Goal: Transaction & Acquisition: Book appointment/travel/reservation

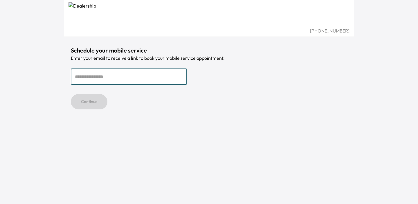
click at [108, 72] on input "email" at bounding box center [129, 76] width 116 height 16
type input "**********"
click at [85, 102] on button "Continue" at bounding box center [89, 101] width 37 height 15
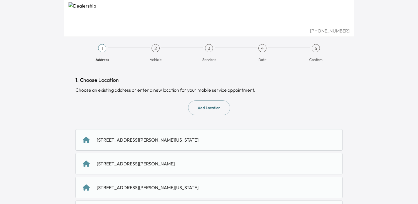
click at [196, 142] on div "[STREET_ADDRESS][PERSON_NAME][US_STATE]" at bounding box center [148, 139] width 102 height 7
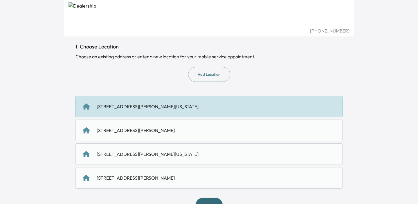
scroll to position [51, 0]
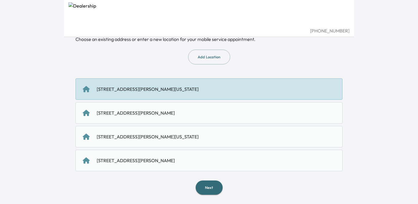
click at [208, 191] on button "Next" at bounding box center [209, 187] width 27 height 14
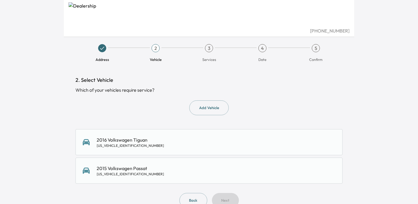
click at [149, 171] on div "2015 Volkswagen Passat 1VWAT7A39FC021222" at bounding box center [209, 171] width 252 height 12
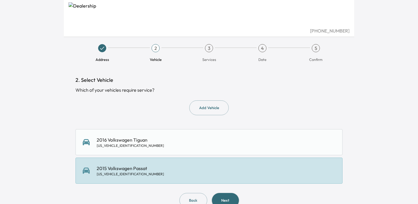
click at [233, 198] on button "Next" at bounding box center [225, 200] width 27 height 15
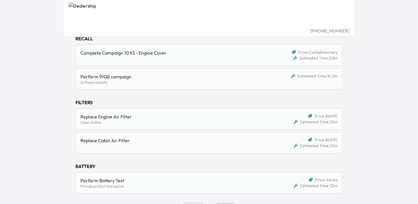
scroll to position [203, 0]
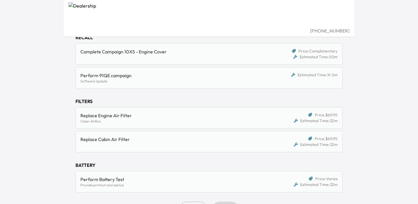
click at [121, 118] on div "Replace Engine Air Filter" at bounding box center [174, 115] width 188 height 7
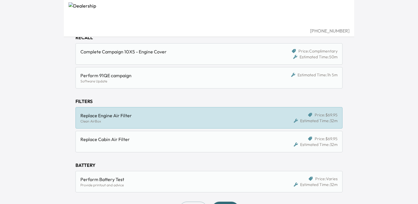
scroll to position [225, 0]
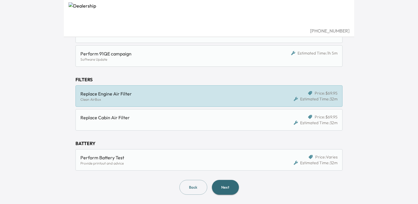
click at [228, 191] on button "Next" at bounding box center [225, 187] width 27 height 15
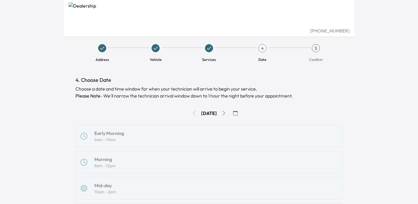
click at [191, 114] on div "Sun, Aug 31" at bounding box center [208, 113] width 267 height 9
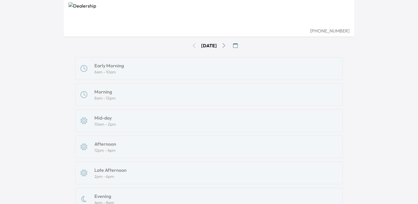
scroll to position [65, 0]
click at [103, 122] on div "Early Morning 6am - 10am Morning 8am - 12pm Mid-day 10am - 2pm Afternoon 12pm -…" at bounding box center [208, 148] width 267 height 179
click at [95, 124] on div "Early Morning 6am - 10am Morning 8am - 12pm Mid-day 10am - 2pm Afternoon 12pm -…" at bounding box center [208, 148] width 267 height 179
click at [125, 125] on div "Early Morning 6am - 10am Morning 8am - 12pm Mid-day 10am - 2pm Afternoon 12pm -…" at bounding box center [208, 148] width 267 height 179
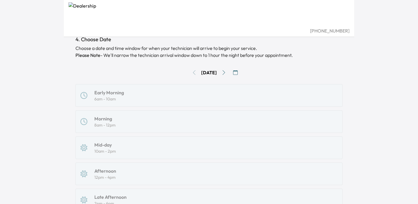
scroll to position [34, 0]
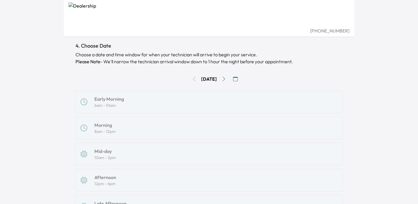
click at [113, 100] on div "Early Morning 6am - 10am Morning 8am - 12pm Mid-day 10am - 2pm Afternoon 12pm -…" at bounding box center [208, 180] width 267 height 179
click at [191, 78] on div "Sun, Aug 31" at bounding box center [208, 78] width 267 height 9
click at [123, 97] on div "Early Morning 6am - 10am Morning 8am - 12pm Mid-day 10am - 2pm Afternoon 12pm -…" at bounding box center [208, 180] width 267 height 179
click at [111, 104] on div "Early Morning 6am - 10am Morning 8am - 12pm Mid-day 10am - 2pm Afternoon 12pm -…" at bounding box center [208, 180] width 267 height 179
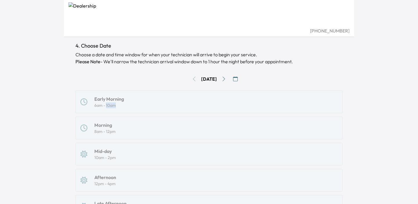
click at [226, 79] on icon "Go to next day" at bounding box center [223, 79] width 5 height 5
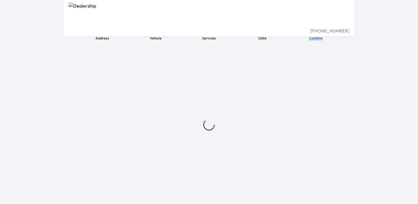
click at [227, 79] on div at bounding box center [208, 125] width 267 height 140
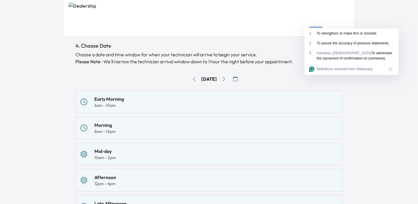
click at [192, 79] on icon "Go to previous day" at bounding box center [194, 79] width 5 height 5
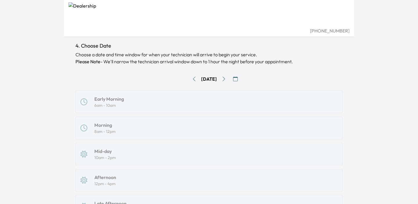
click at [225, 78] on icon "Go to next day" at bounding box center [223, 79] width 5 height 5
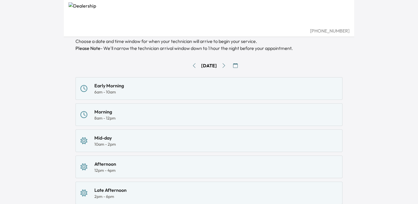
scroll to position [51, 0]
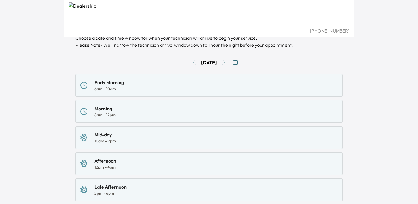
click at [109, 136] on div "Mid-day" at bounding box center [104, 134] width 21 height 7
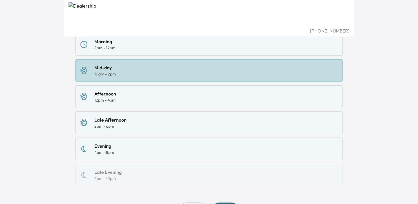
scroll to position [150, 0]
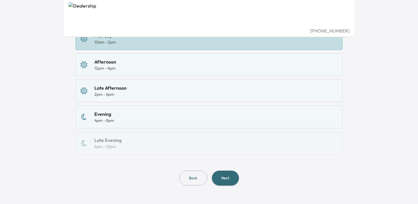
click at [228, 184] on button "Next" at bounding box center [225, 178] width 27 height 15
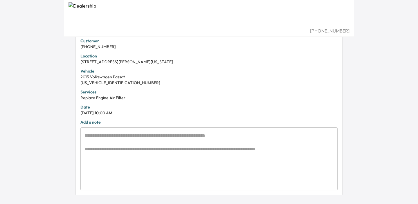
scroll to position [158, 0]
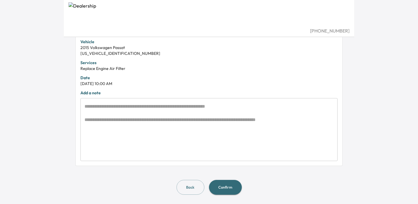
click at [229, 189] on button "Confirm" at bounding box center [225, 187] width 33 height 15
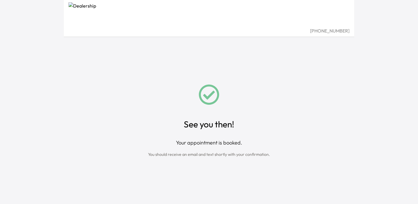
scroll to position [158, 0]
